Goal: Transaction & Acquisition: Purchase product/service

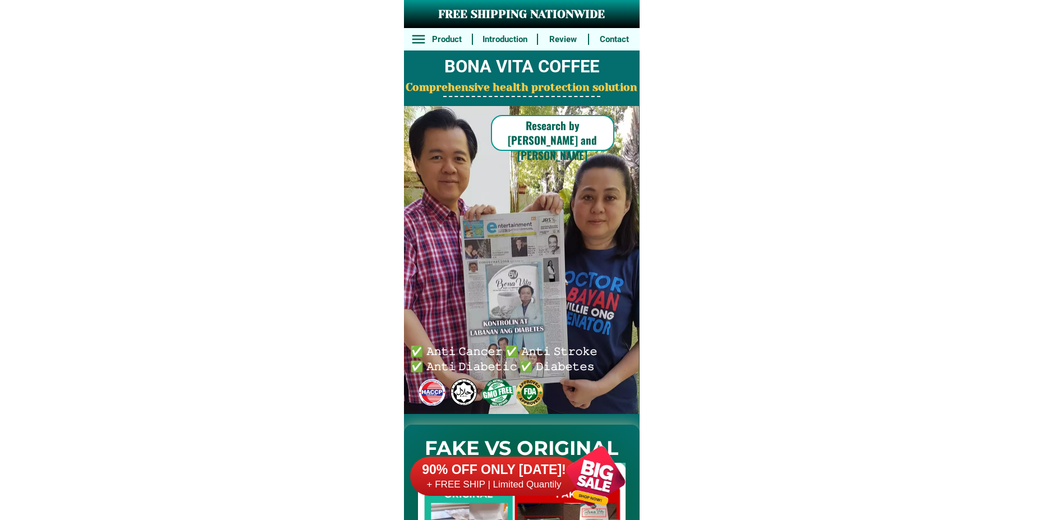
click at [585, 466] on div at bounding box center [596, 476] width 88 height 88
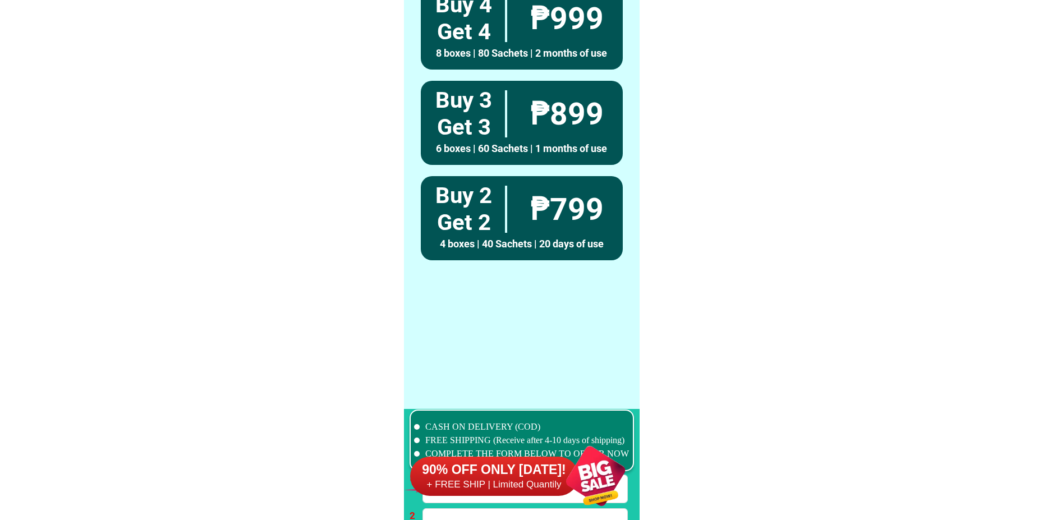
scroll to position [8251, 0]
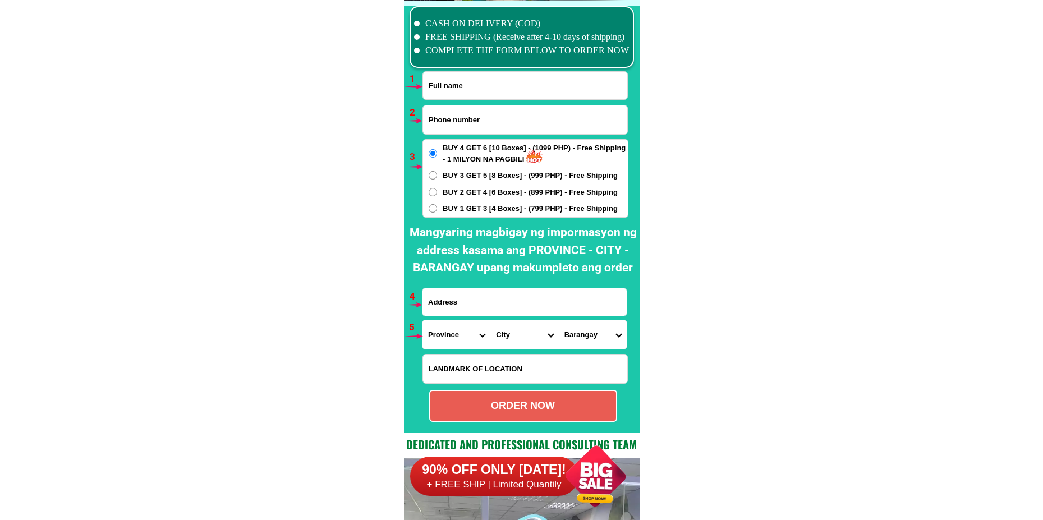
click at [493, 92] on input "Input full_name" at bounding box center [525, 85] width 204 height 27
paste input "[PERSON_NAME]"
type input "[PERSON_NAME]"
click at [485, 125] on input "Input phone_number" at bounding box center [525, 119] width 204 height 29
paste input "09507375319"
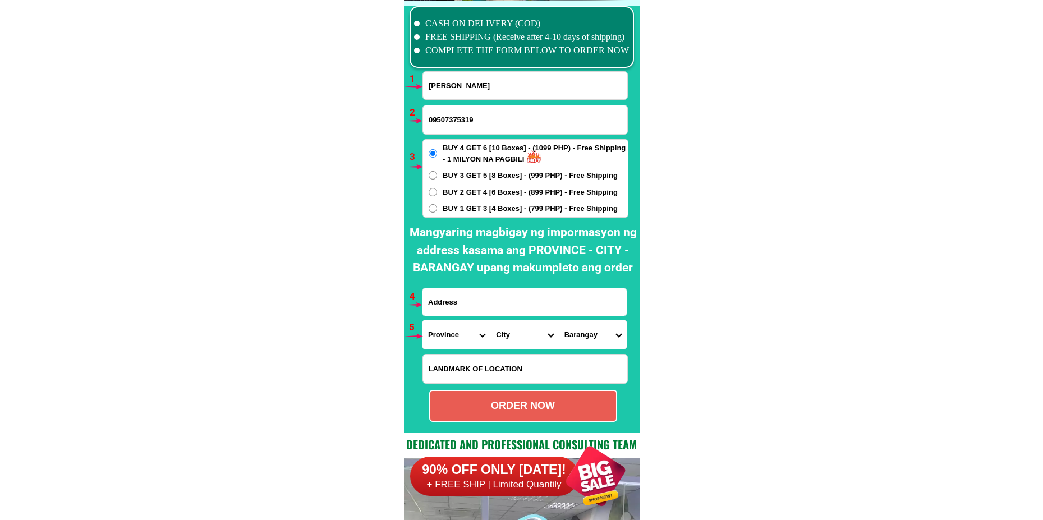
type input "09507375319"
click at [454, 210] on span "BUY 1 GET 3 [4 Boxes] - (799 PHP) - Free Shipping" at bounding box center [530, 208] width 175 height 11
click at [437, 210] on input "BUY 1 GET 3 [4 Boxes] - (799 PHP) - Free Shipping" at bounding box center [433, 208] width 8 height 8
radio input "true"
drag, startPoint x: 462, startPoint y: 303, endPoint x: 472, endPoint y: 273, distance: 31.4
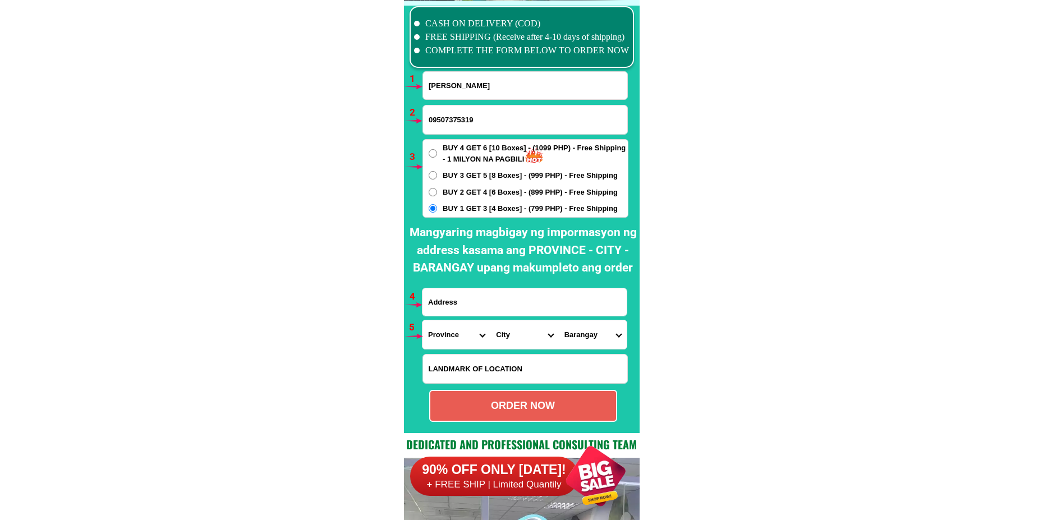
click at [462, 303] on input "Input address" at bounding box center [524, 301] width 204 height 27
paste input "Brgy: [PERSON_NAME] Quezon 4316"
type input "Brgy: [PERSON_NAME] Quezon 4316"
click at [445, 339] on select "Province [GEOGRAPHIC_DATA] [GEOGRAPHIC_DATA] [GEOGRAPHIC_DATA] [GEOGRAPHIC_DATA…" at bounding box center [456, 334] width 68 height 29
select select "63_397"
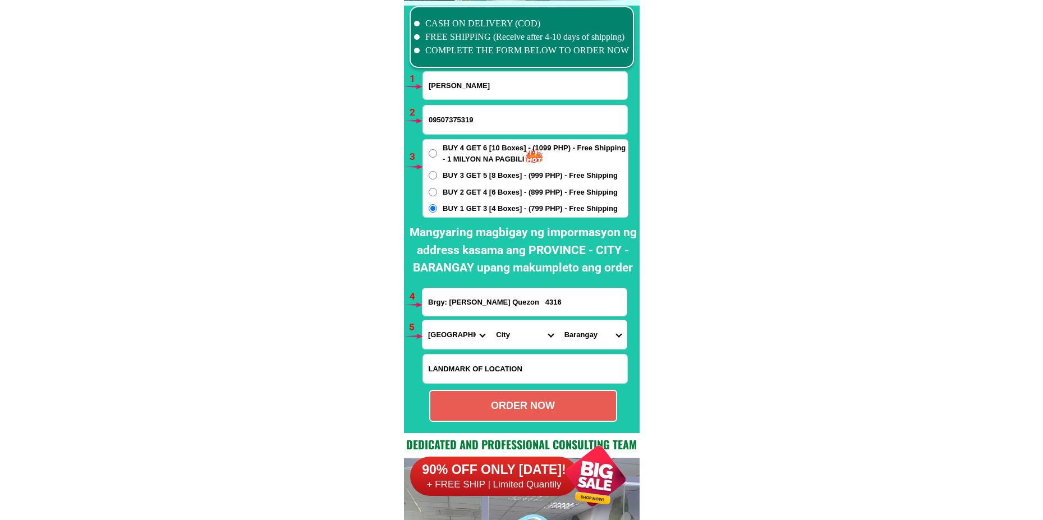
click at [422, 320] on select "Province [GEOGRAPHIC_DATA] [GEOGRAPHIC_DATA] [GEOGRAPHIC_DATA] [GEOGRAPHIC_DATA…" at bounding box center [456, 334] width 68 height 29
drag, startPoint x: 529, startPoint y: 338, endPoint x: 531, endPoint y: 322, distance: 16.4
click at [528, 338] on select "City [GEOGRAPHIC_DATA] [GEOGRAPHIC_DATA] [GEOGRAPHIC_DATA] [GEOGRAPHIC_DATA] [G…" at bounding box center [524, 334] width 68 height 29
select select "63_3977173"
click at [490, 320] on select "City [GEOGRAPHIC_DATA] [GEOGRAPHIC_DATA] [GEOGRAPHIC_DATA] [GEOGRAPHIC_DATA] [G…" at bounding box center [524, 334] width 68 height 29
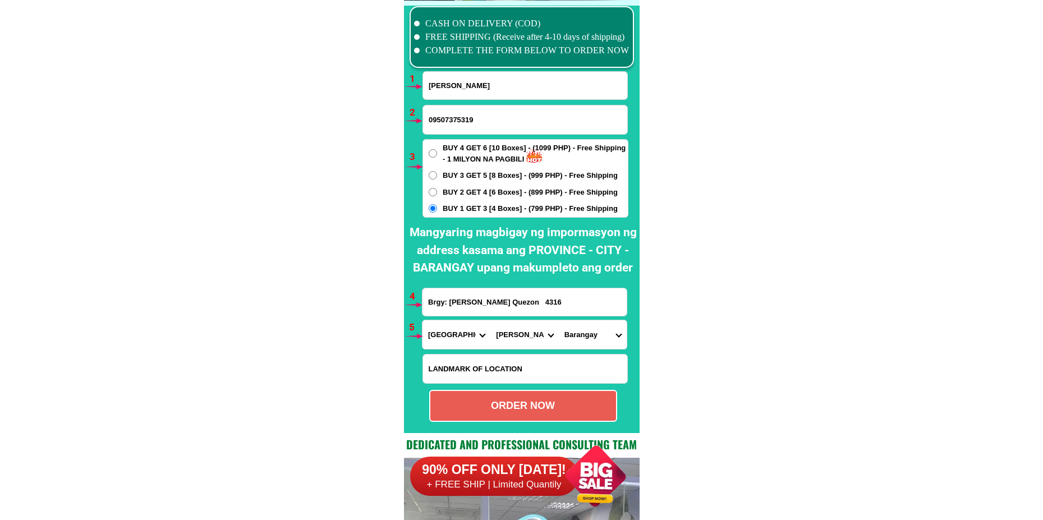
click at [578, 346] on select "Barangay Bacungan Bagacay Banabahin ibaba Banabahin ilaya Bayabas Bebito Bigajo…" at bounding box center [593, 334] width 68 height 29
click at [595, 334] on select "Barangay Bacungan Bagacay Banabahin ibaba Banabahin ilaya Bayabas Bebito Bigajo…" at bounding box center [593, 334] width 68 height 29
click at [559, 320] on select "Barangay Bacungan Bagacay Banabahin ibaba Banabahin ilaya Bayabas Bebito Bigajo…" at bounding box center [593, 334] width 68 height 29
click at [581, 342] on select "Barangay Bacungan Bagacay Banabahin ibaba Banabahin ilaya Bayabas Bebito Bigajo…" at bounding box center [593, 334] width 68 height 29
select select "63_39771738862"
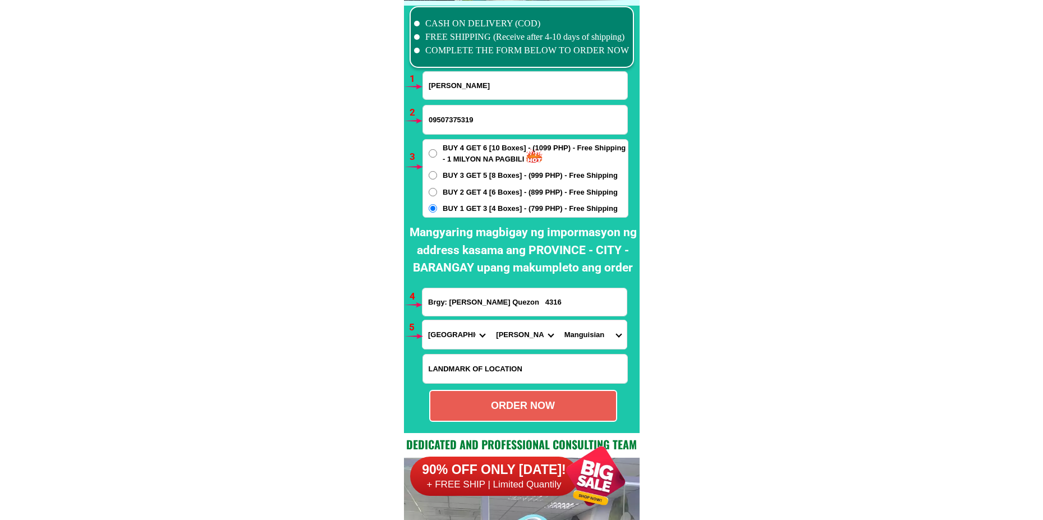
click at [559, 320] on select "Barangay Bacungan Bagacay Banabahin ibaba Banabahin ilaya Bayabas Bebito Bigajo…" at bounding box center [593, 334] width 68 height 29
click at [576, 405] on div "ORDER NOW" at bounding box center [523, 405] width 186 height 15
radio input "true"
